Goal: Information Seeking & Learning: Learn about a topic

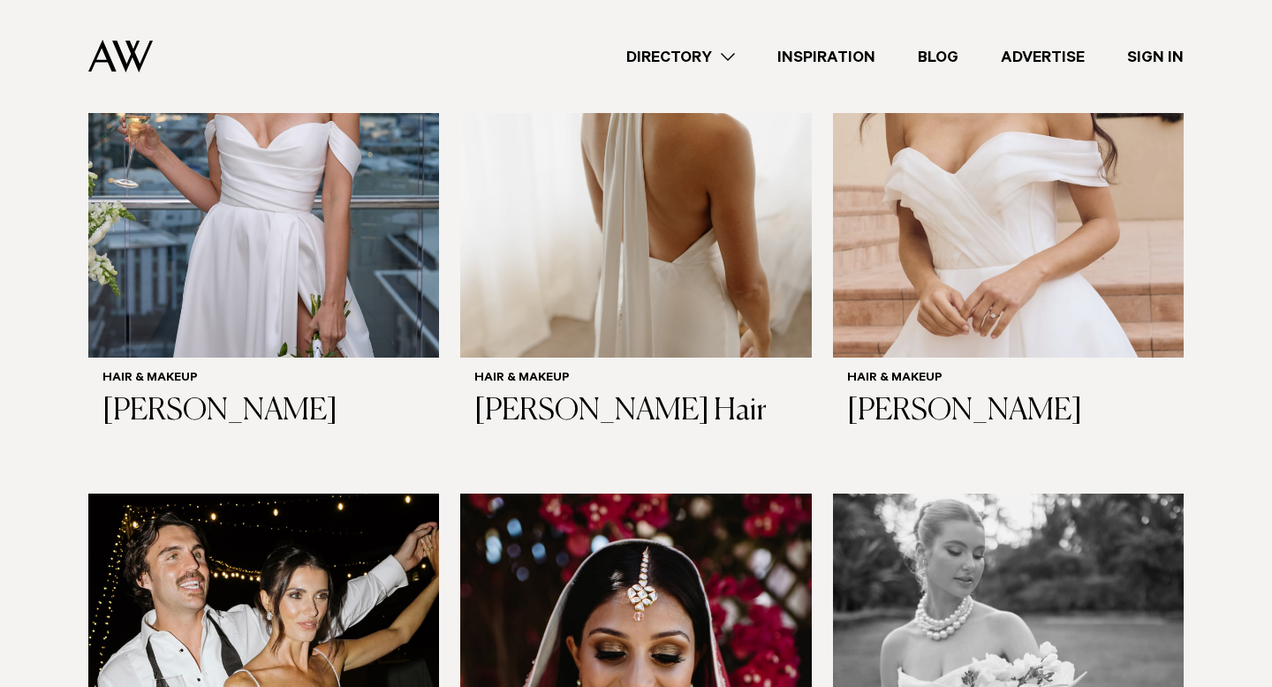
scroll to position [2380, 0]
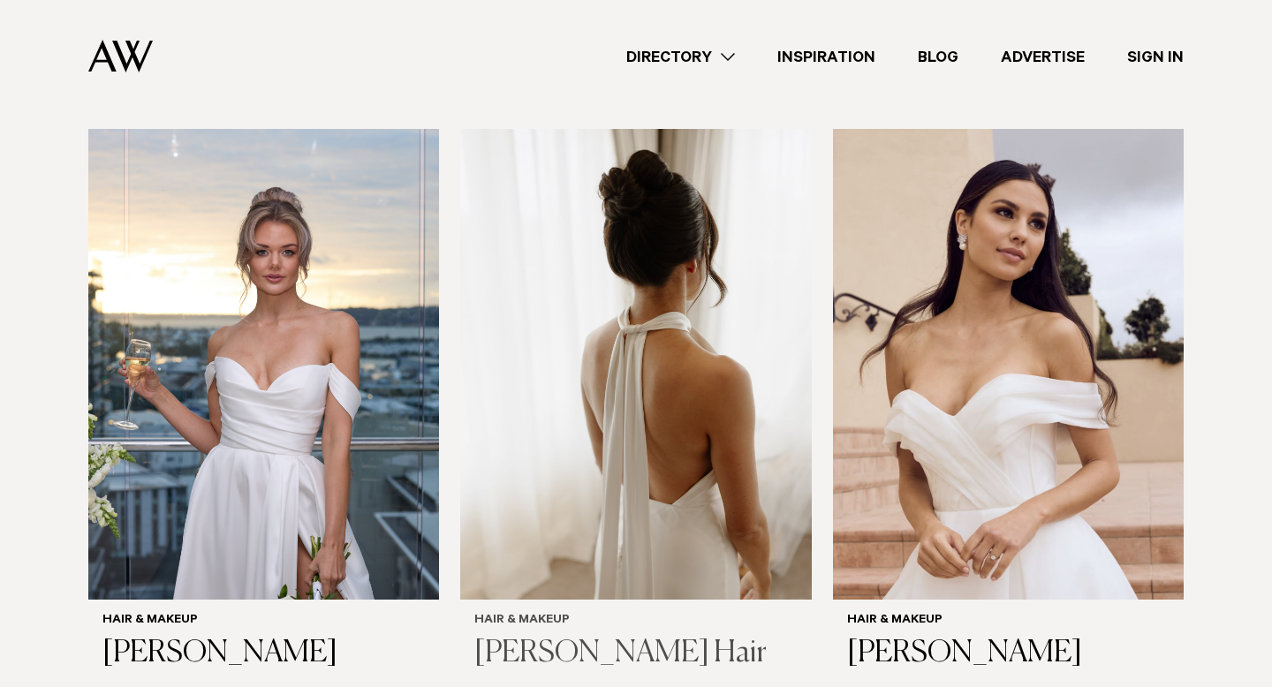
click at [594, 394] on img at bounding box center [635, 364] width 351 height 471
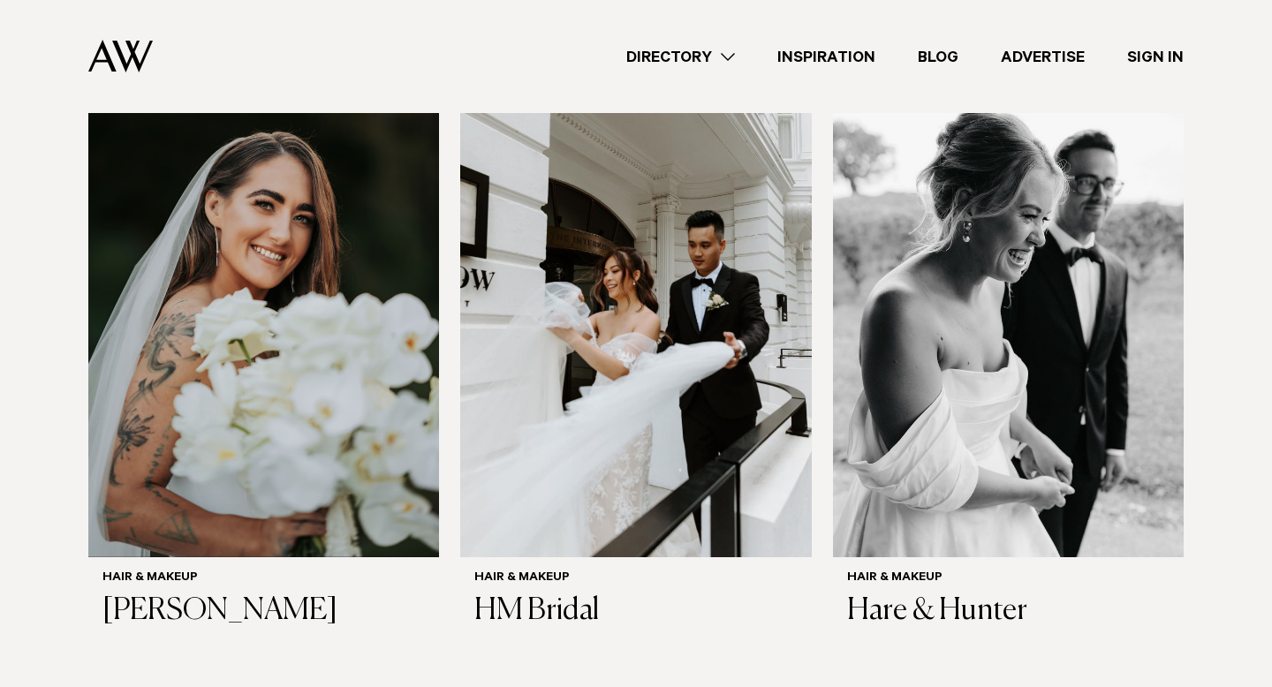
scroll to position [1193, 0]
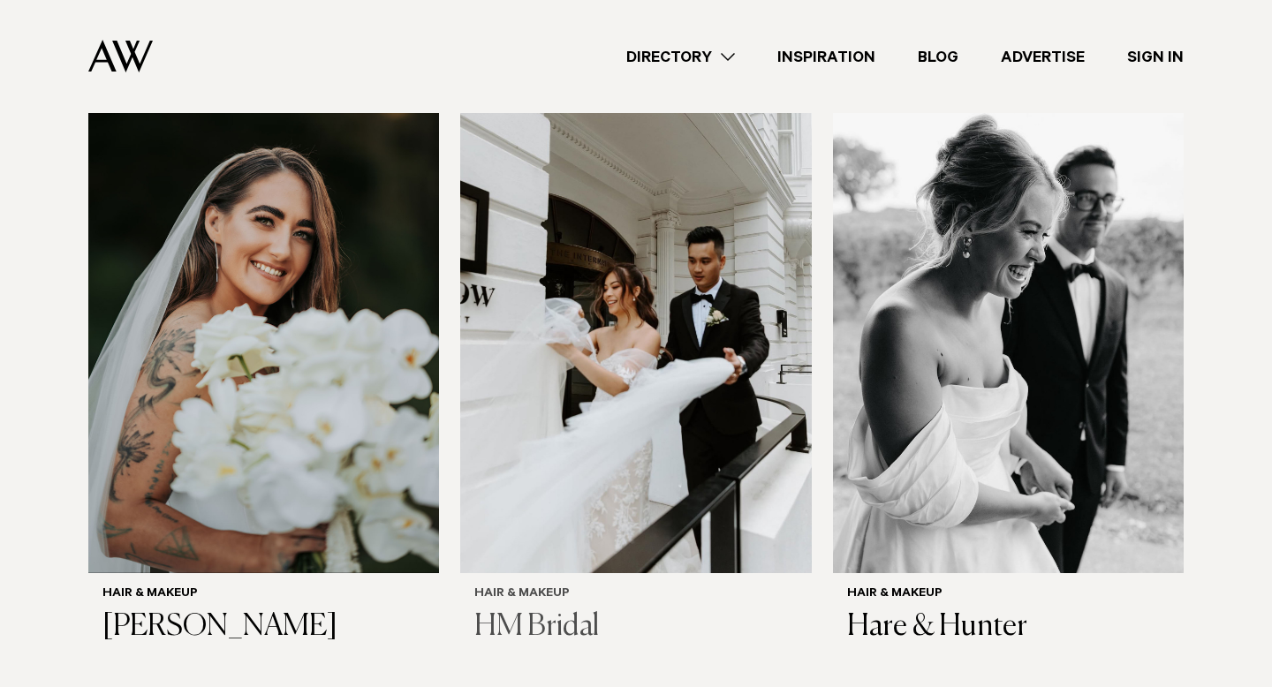
click at [502, 329] on img at bounding box center [635, 337] width 351 height 471
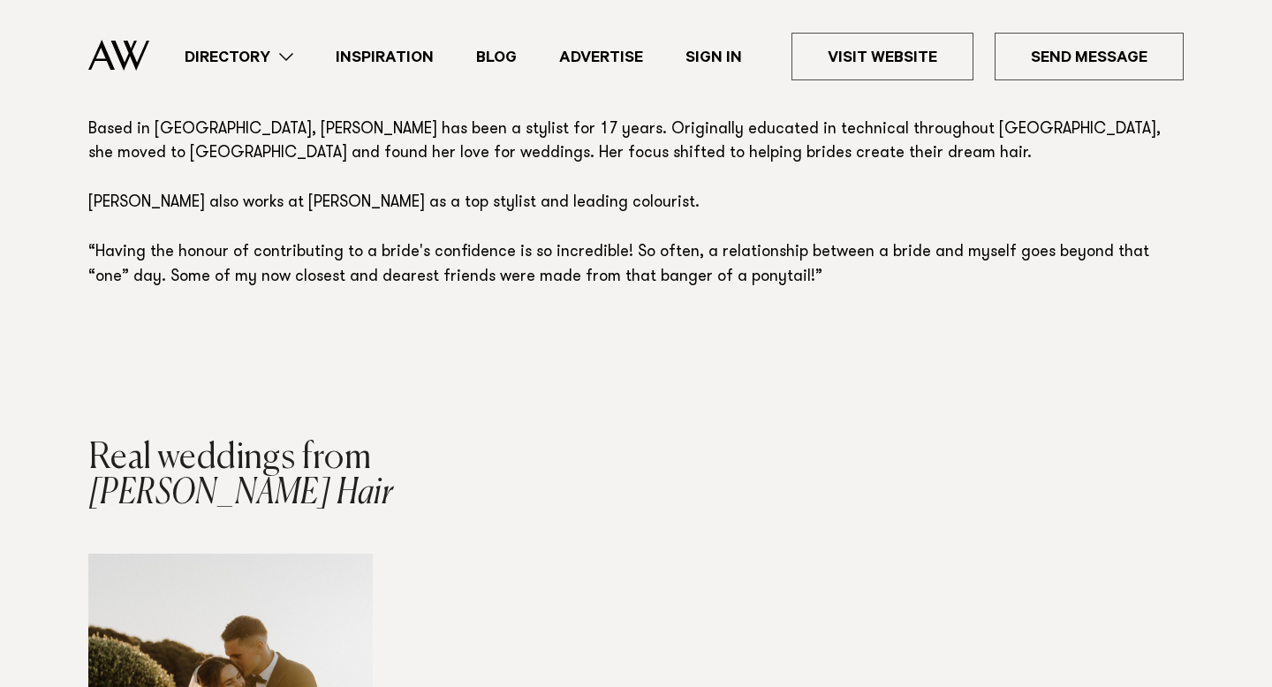
scroll to position [1381, 0]
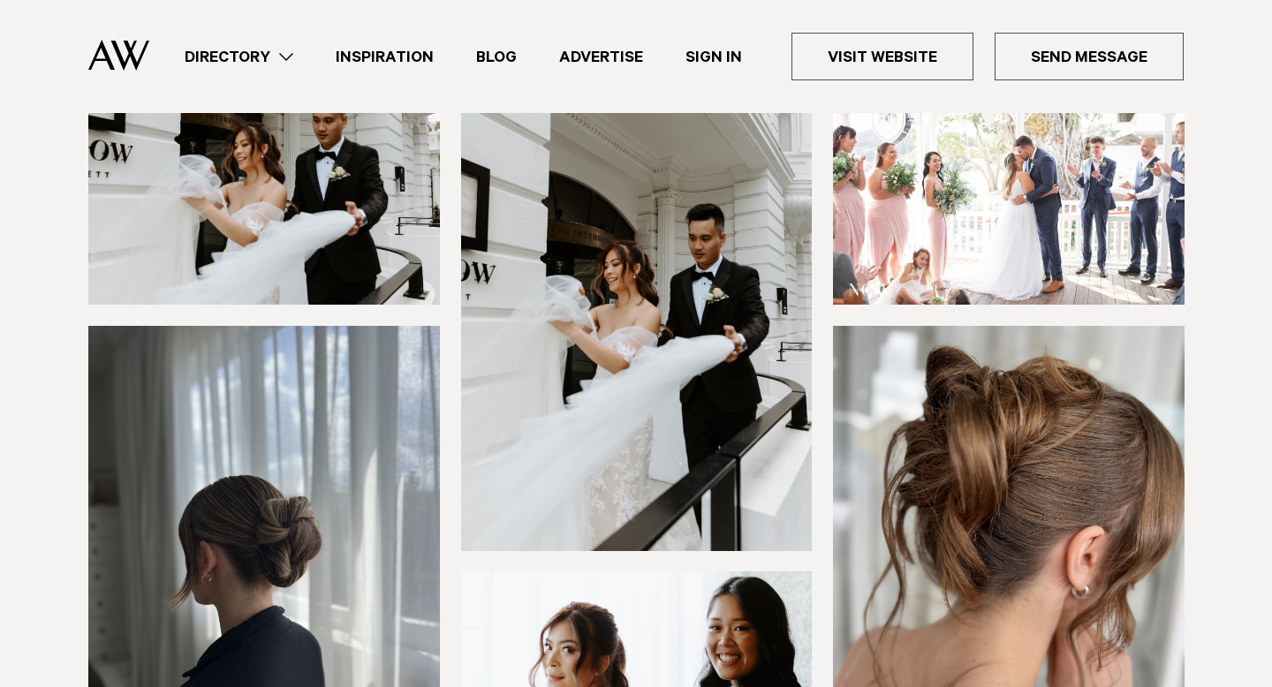
scroll to position [575, 0]
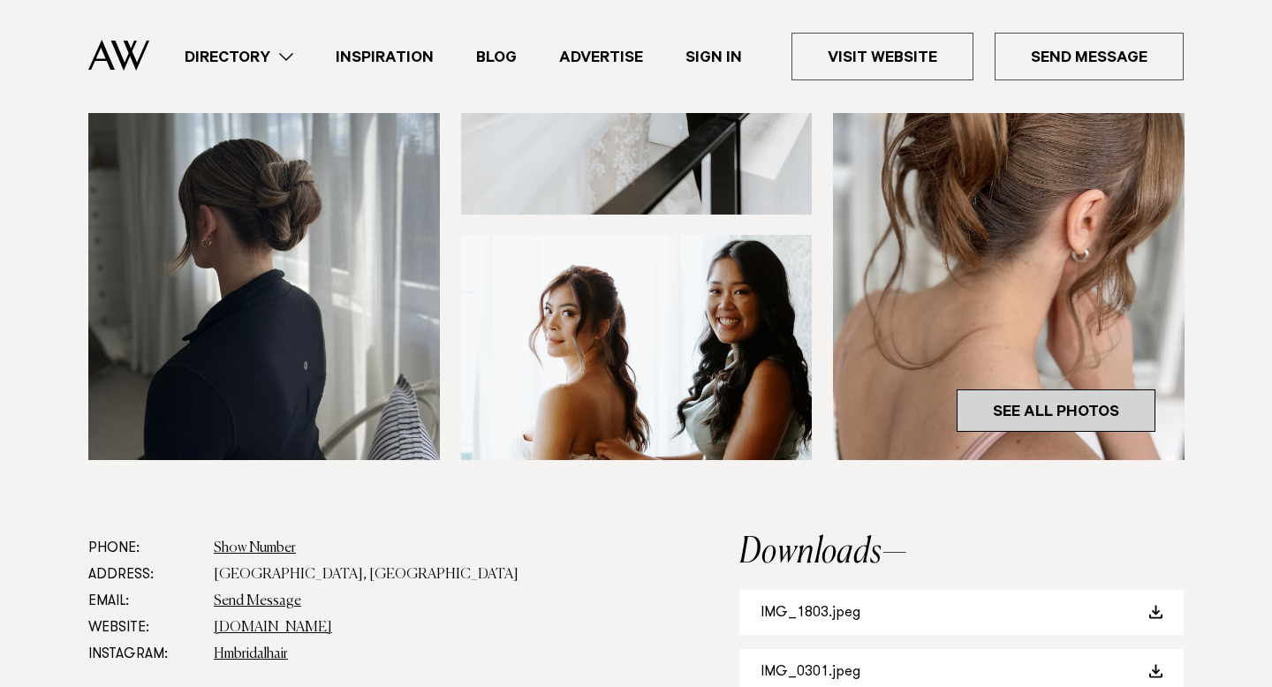
click at [1004, 398] on link "See All Photos" at bounding box center [1056, 411] width 199 height 42
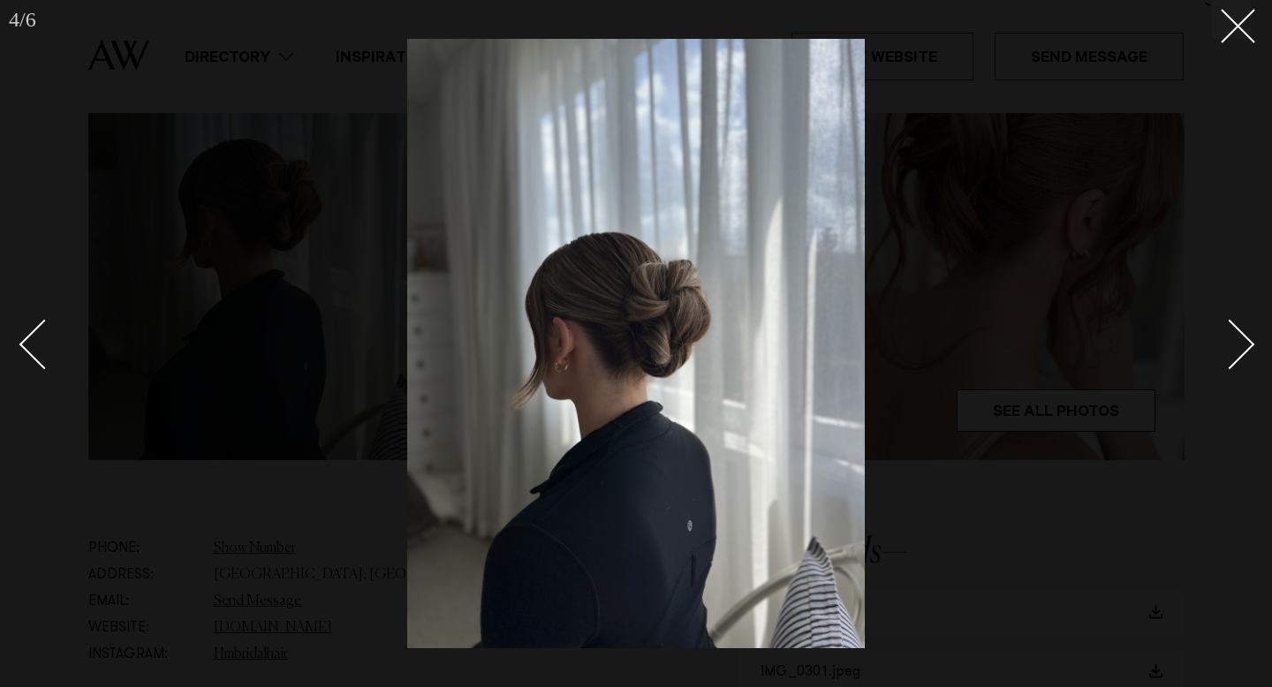
click at [1235, 41] on div at bounding box center [636, 343] width 1272 height 687
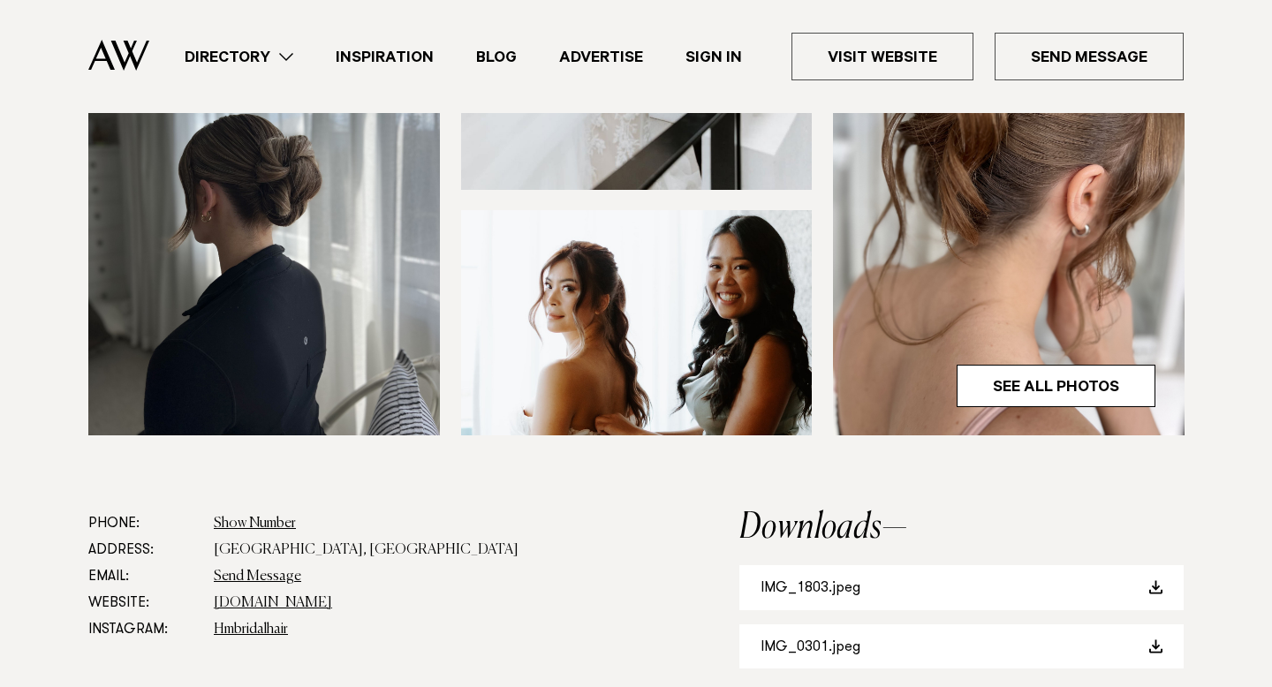
scroll to position [755, 0]
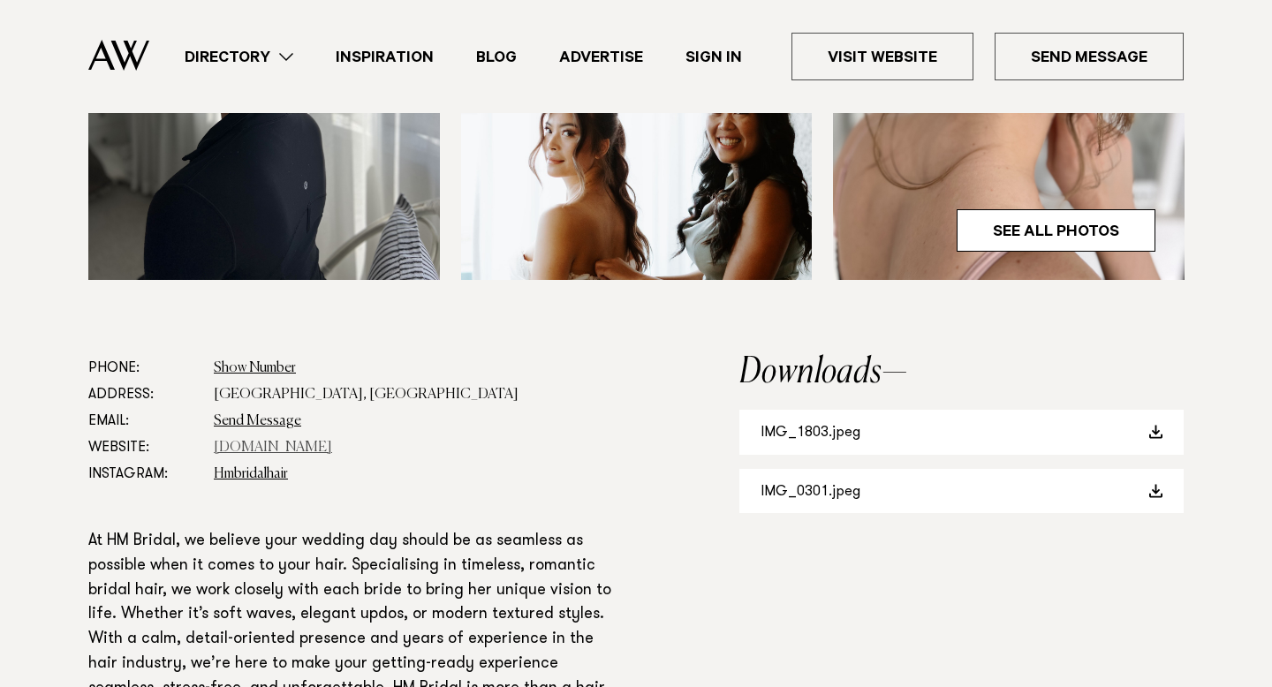
click at [271, 447] on link "hmbridal.co.nz" at bounding box center [273, 448] width 118 height 14
